Goal: Task Accomplishment & Management: Manage account settings

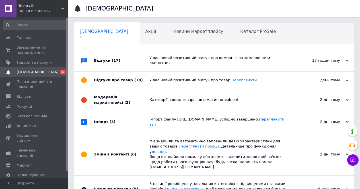
scroll to position [0, 2]
click at [30, 50] on span "Замовлення та повідомлення" at bounding box center [35, 50] width 36 height 10
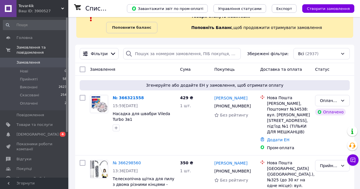
scroll to position [57, 0]
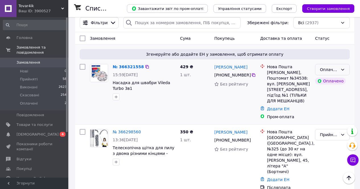
click at [344, 67] on div "Оплачено" at bounding box center [332, 69] width 35 height 11
click at [337, 85] on li "Прийнято" at bounding box center [332, 82] width 34 height 10
click at [346, 70] on div "Прийнято" at bounding box center [332, 69] width 35 height 11
click at [202, 95] on div "429 ₴ 1 шт." at bounding box center [195, 92] width 34 height 60
click at [251, 77] on icon at bounding box center [253, 75] width 5 height 5
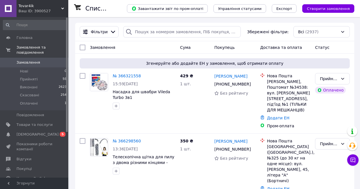
click at [30, 132] on span "[DEMOGRAPHIC_DATA]" at bounding box center [38, 134] width 42 height 5
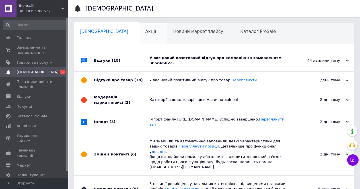
scroll to position [0, 2]
click at [212, 60] on div "У вас новий позитивний відгук про компанію за замовленням 365866622." at bounding box center [220, 60] width 142 height 10
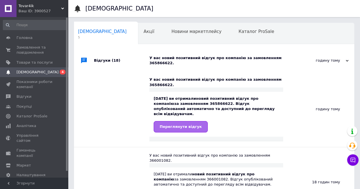
click at [178, 125] on span "Переглянути відгук" at bounding box center [181, 127] width 42 height 4
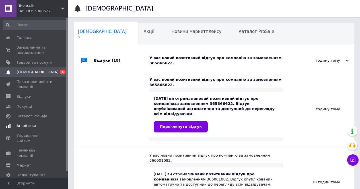
click at [25, 126] on span "Аналітика" at bounding box center [27, 126] width 20 height 5
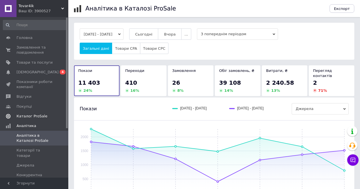
click at [38, 116] on span "Каталог ProSale" at bounding box center [32, 116] width 31 height 5
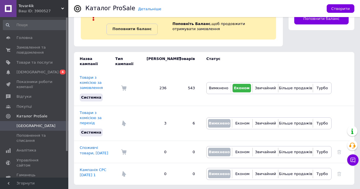
scroll to position [36, 0]
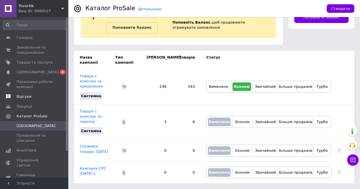
click at [25, 95] on span "Відгуки" at bounding box center [24, 96] width 15 height 5
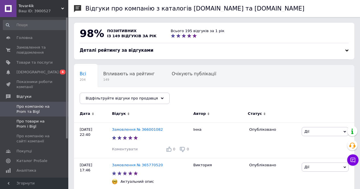
click at [41, 124] on span "Про товари на Prom і Bigl" at bounding box center [35, 124] width 36 height 10
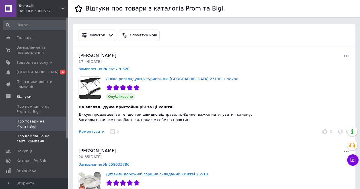
click at [34, 137] on span "Про компанію на сайті компанії" at bounding box center [35, 139] width 36 height 10
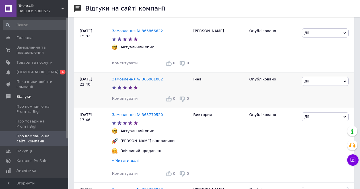
scroll to position [85, 0]
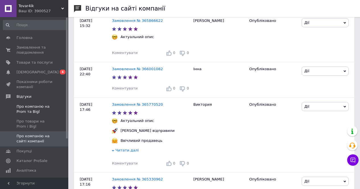
click at [28, 106] on span "Про компанію на Prom та Bigl" at bounding box center [35, 109] width 36 height 10
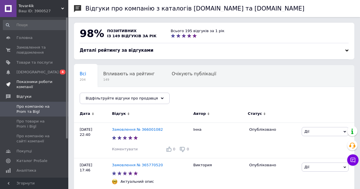
click at [33, 81] on span "Показники роботи компанії" at bounding box center [35, 84] width 36 height 10
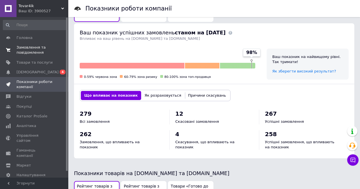
scroll to position [171, 0]
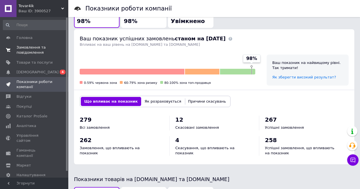
click at [26, 51] on span "Замовлення та повідомлення" at bounding box center [35, 50] width 36 height 10
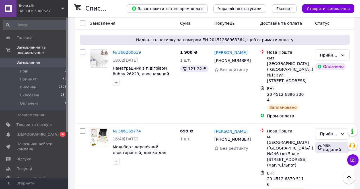
scroll to position [996, 0]
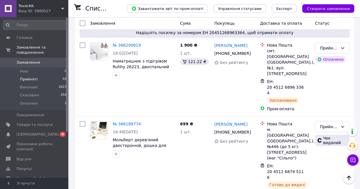
click at [28, 77] on span "Прийняті" at bounding box center [29, 79] width 18 height 5
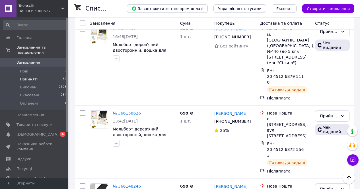
scroll to position [1287, 0]
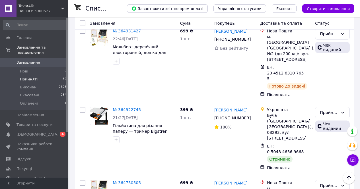
scroll to position [653, 0]
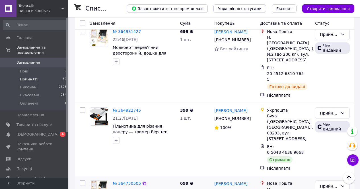
click at [251, 189] on icon at bounding box center [253, 192] width 5 height 5
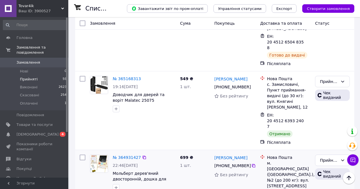
scroll to position [511, 0]
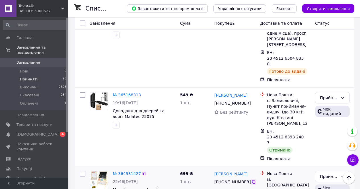
click at [251, 180] on icon at bounding box center [253, 182] width 5 height 5
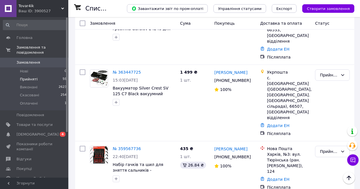
scroll to position [1109, 0]
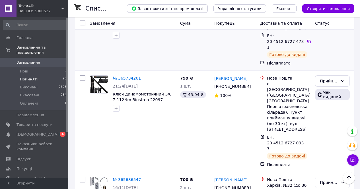
scroll to position [1336, 0]
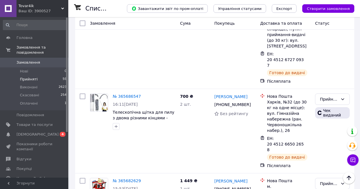
click at [26, 60] on span "Замовлення" at bounding box center [29, 62] width 24 height 5
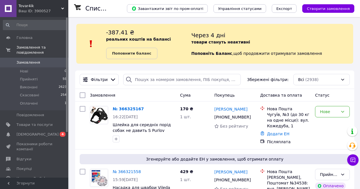
click at [32, 58] on link "Замовлення 0" at bounding box center [35, 63] width 70 height 10
click at [333, 114] on div "Нове" at bounding box center [329, 112] width 18 height 6
click at [333, 122] on li "Прийнято" at bounding box center [332, 124] width 34 height 10
click at [252, 117] on icon at bounding box center [253, 117] width 5 height 5
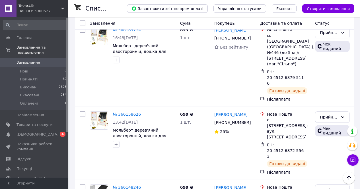
scroll to position [1254, 0]
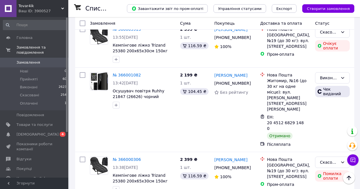
scroll to position [1093, 0]
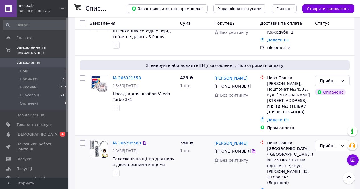
scroll to position [88, 0]
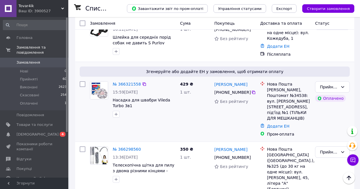
click at [248, 121] on div "Вікторія Сас +380 63 066 26 67 Без рейтингу" at bounding box center [235, 109] width 46 height 60
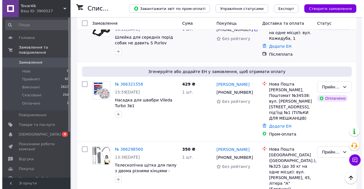
scroll to position [0, 0]
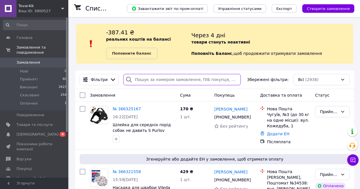
click at [181, 83] on input "search" at bounding box center [182, 79] width 118 height 11
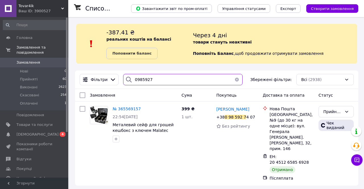
type input "0985927"
